Goal: Navigation & Orientation: Find specific page/section

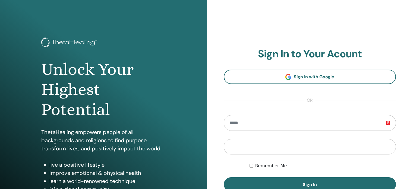
click at [258, 123] on input "email" at bounding box center [310, 123] width 172 height 16
type input "**********"
click at [224, 177] on button "Sign In" at bounding box center [310, 184] width 172 height 14
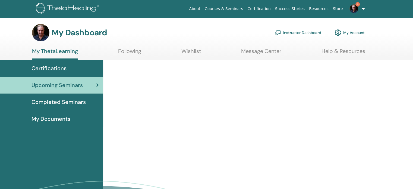
click at [306, 34] on link "Instructor Dashboard" at bounding box center [297, 33] width 47 height 12
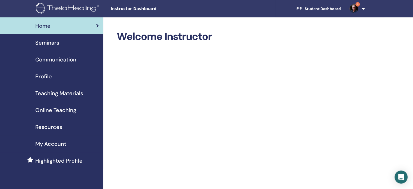
click at [51, 45] on span "Seminars" at bounding box center [47, 43] width 24 height 8
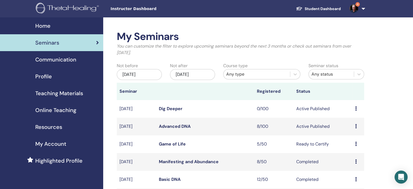
click at [53, 96] on span "Teaching Materials" at bounding box center [59, 93] width 48 height 8
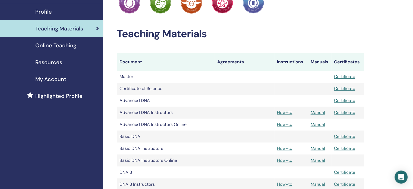
scroll to position [71, 0]
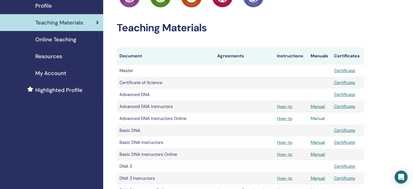
click at [321, 119] on link "Manual" at bounding box center [317, 118] width 14 height 6
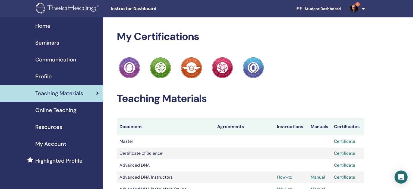
scroll to position [71, 0]
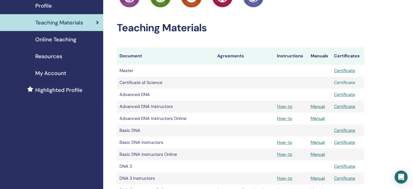
click at [340, 81] on link "Certificate" at bounding box center [344, 83] width 21 height 6
click at [61, 42] on span "Online Teaching" at bounding box center [55, 39] width 41 height 8
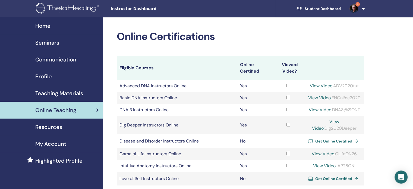
click at [69, 95] on span "Teaching Materials" at bounding box center [59, 93] width 48 height 8
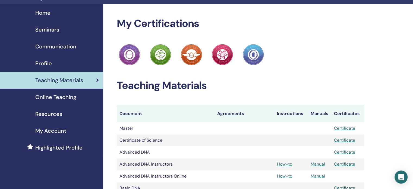
scroll to position [11, 0]
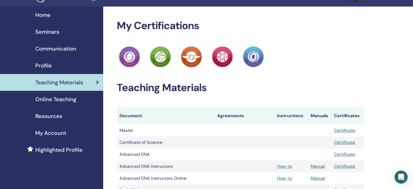
click at [46, 18] on span "Home" at bounding box center [42, 15] width 15 height 8
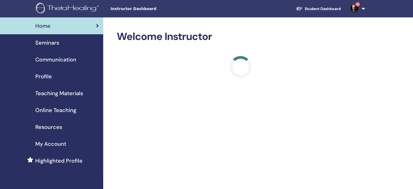
click at [362, 10] on link "4" at bounding box center [356, 8] width 22 height 17
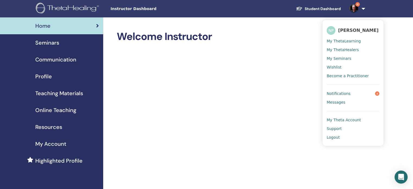
click at [334, 140] on link "Logout" at bounding box center [352, 137] width 53 height 9
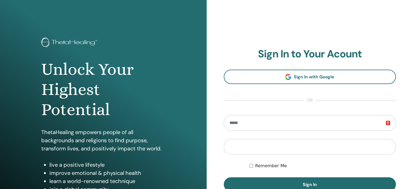
click at [288, 127] on input "email" at bounding box center [310, 123] width 172 height 16
type input "*"
type input "**********"
click at [224, 177] on button "Sign In" at bounding box center [310, 184] width 172 height 14
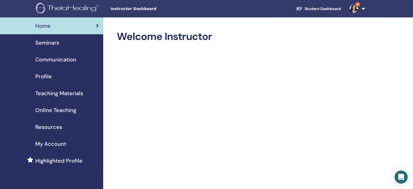
click at [47, 94] on span "Teaching Materials" at bounding box center [59, 93] width 48 height 8
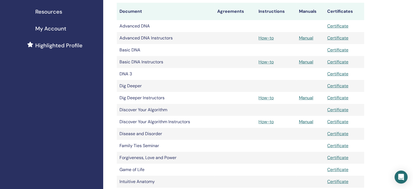
scroll to position [119, 0]
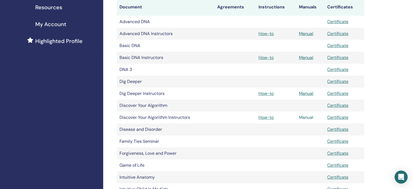
click at [305, 117] on link "Manual" at bounding box center [306, 117] width 14 height 6
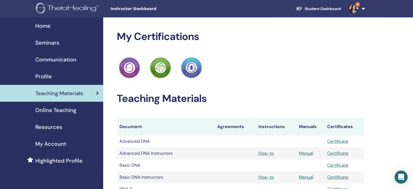
click at [53, 43] on span "Seminars" at bounding box center [47, 43] width 24 height 8
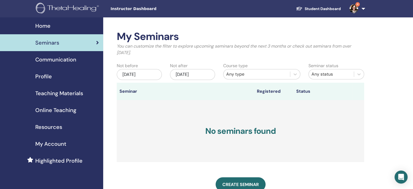
click at [43, 27] on span "Home" at bounding box center [42, 26] width 15 height 8
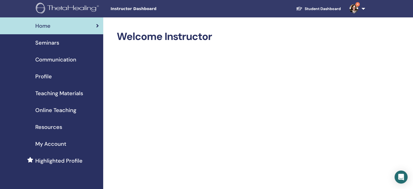
click at [64, 3] on img at bounding box center [68, 9] width 65 height 12
